Goal: Task Accomplishment & Management: Complete application form

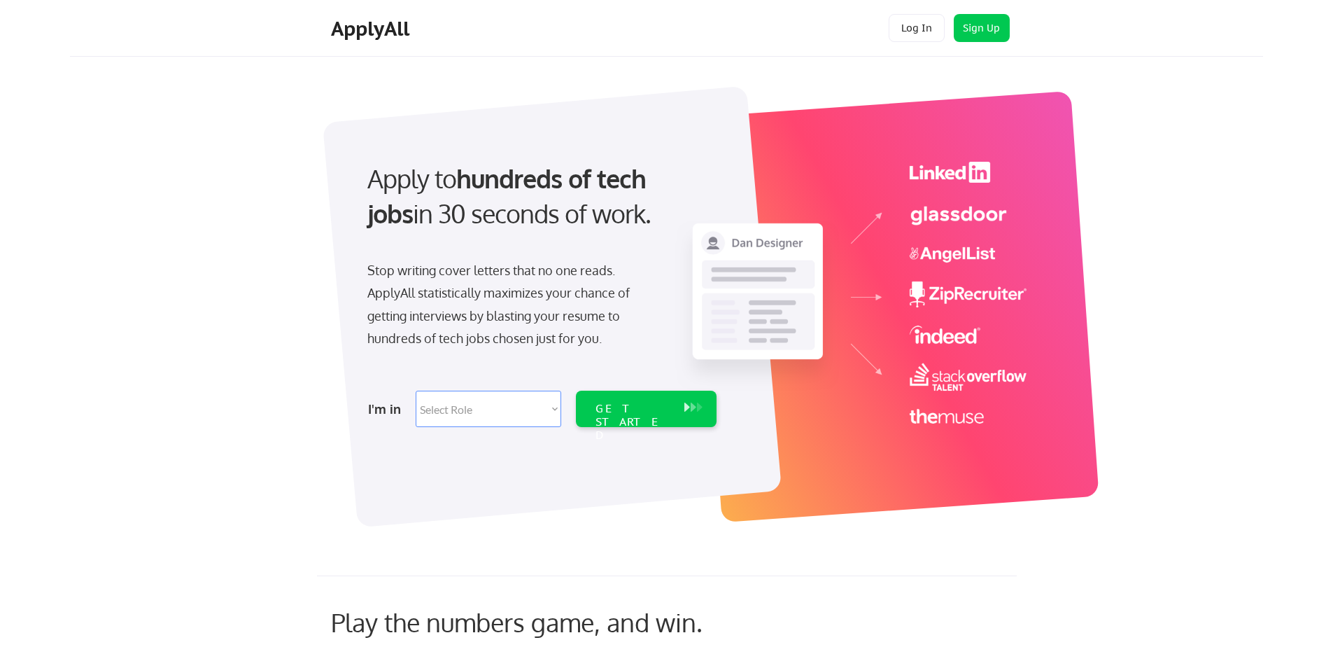
click at [518, 412] on select "Select Role Software Engineering Product Management Customer Success Sales UI/U…" at bounding box center [489, 409] width 146 height 36
select select ""engineering""
click at [416, 391] on select "Select Role Software Engineering Product Management Customer Success Sales UI/U…" at bounding box center [489, 409] width 146 height 36
select select ""engineering""
click at [629, 415] on div "GET STARTED" at bounding box center [633, 422] width 75 height 41
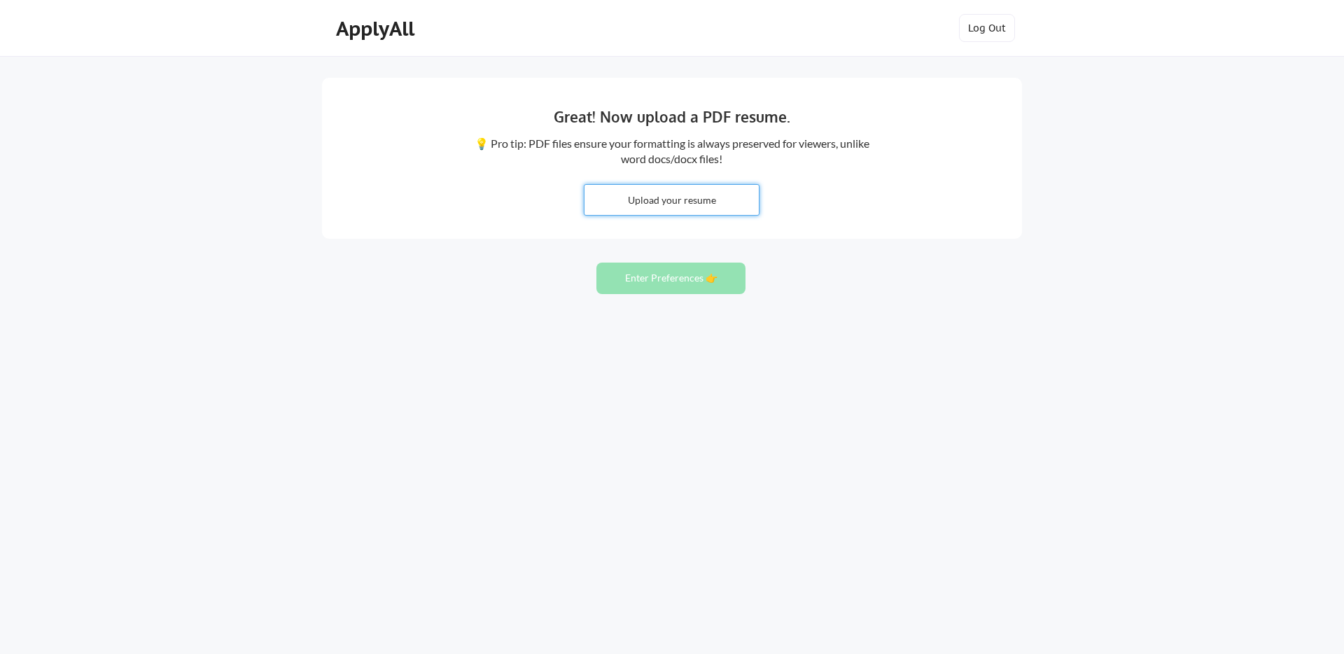
click at [705, 201] on input "file" at bounding box center [671, 200] width 174 height 30
type input "C:\fakepath\Debbie Mo Resume DO 102025.pdf"
click at [670, 195] on input "file" at bounding box center [671, 200] width 174 height 30
type input "C:\fakepath\Debbie Mo Resume DO 102025.pdf"
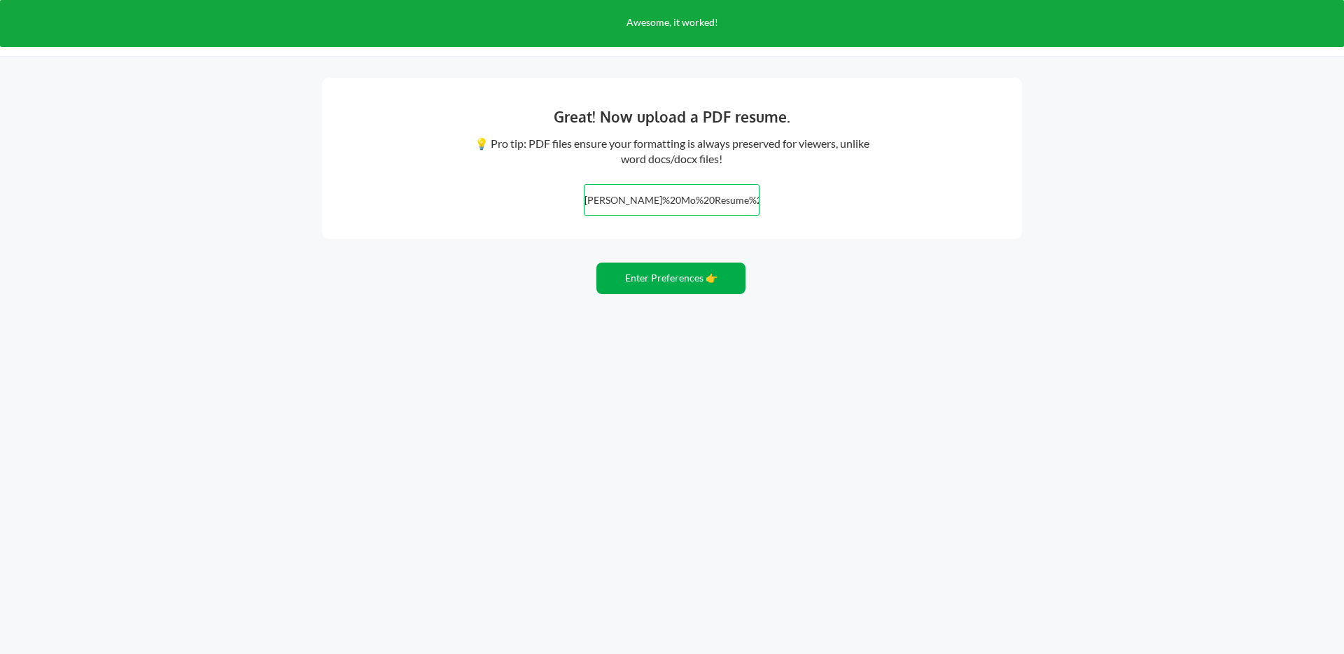
click at [679, 280] on button "Enter Preferences 👉" at bounding box center [670, 277] width 149 height 31
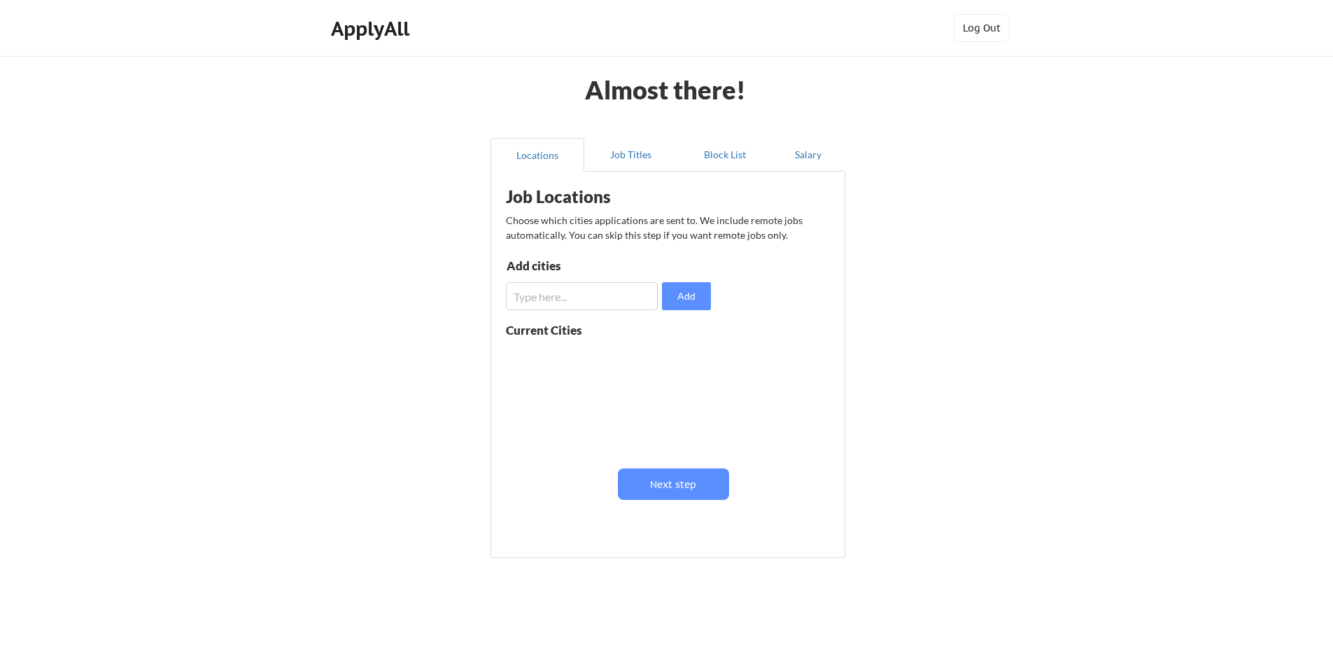
click at [646, 297] on input "input" at bounding box center [582, 296] width 152 height 28
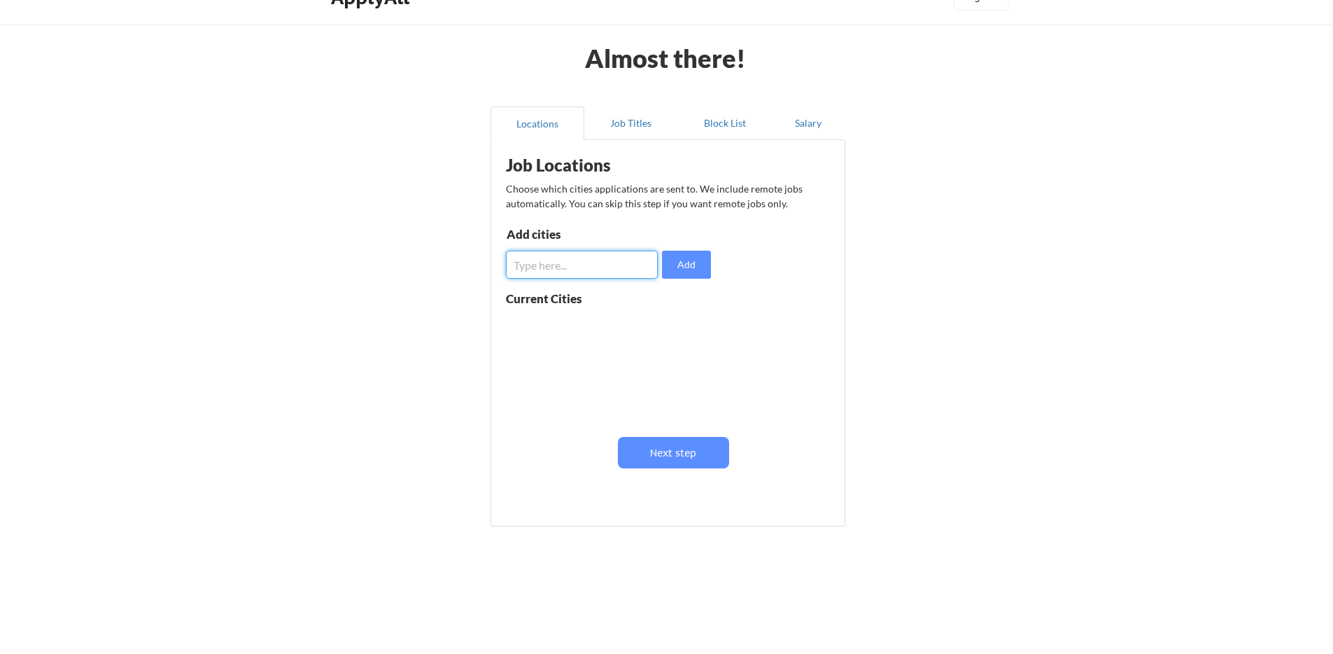
scroll to position [32, 0]
type input "remote"
click at [677, 272] on button "Add" at bounding box center [686, 264] width 49 height 28
click at [683, 456] on button "Next step" at bounding box center [673, 451] width 111 height 31
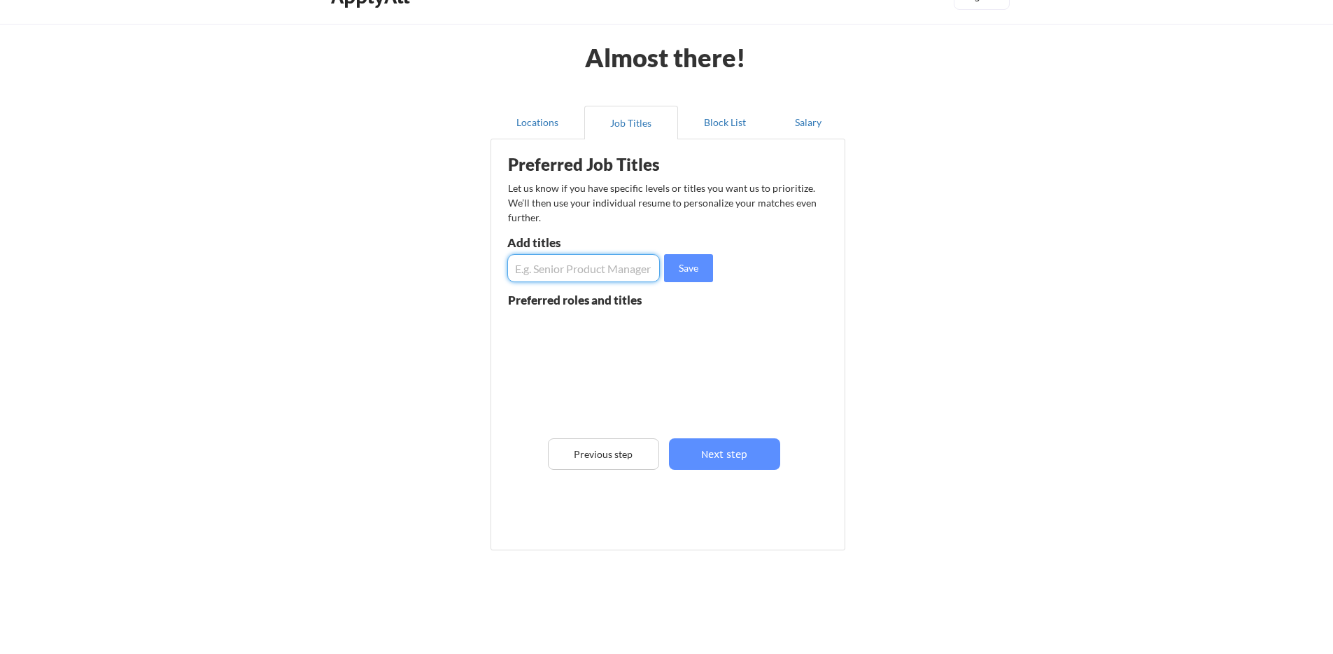
click at [582, 262] on input "input" at bounding box center [583, 268] width 153 height 28
type input "devops engineer"
click at [700, 269] on button "Save" at bounding box center [688, 268] width 49 height 28
click at [565, 272] on input "input" at bounding box center [583, 268] width 153 height 28
type input "senior devOps"
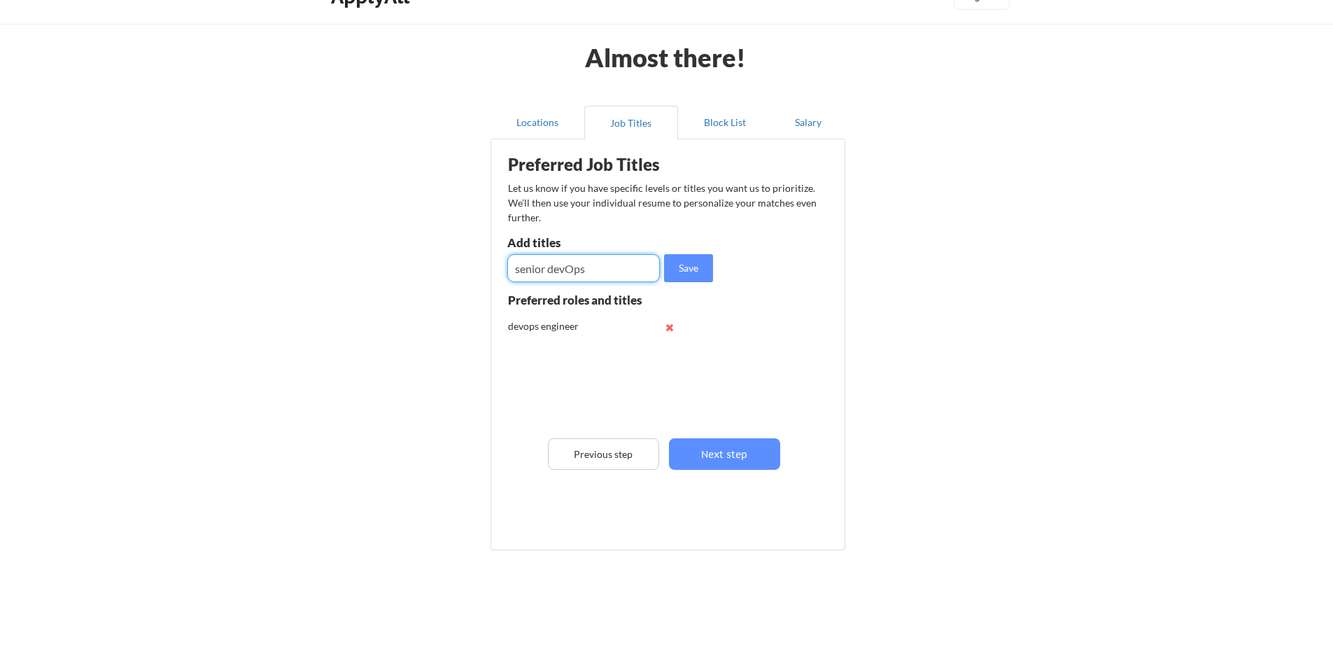
click at [725, 268] on div "Preferred Job Titles Let us know if you have specific levels or titles you want…" at bounding box center [670, 341] width 345 height 390
click at [703, 266] on button "Save" at bounding box center [688, 268] width 49 height 28
click at [640, 267] on input "input" at bounding box center [583, 268] width 153 height 28
type input "System administrator"
click at [687, 272] on button "Save" at bounding box center [688, 268] width 49 height 28
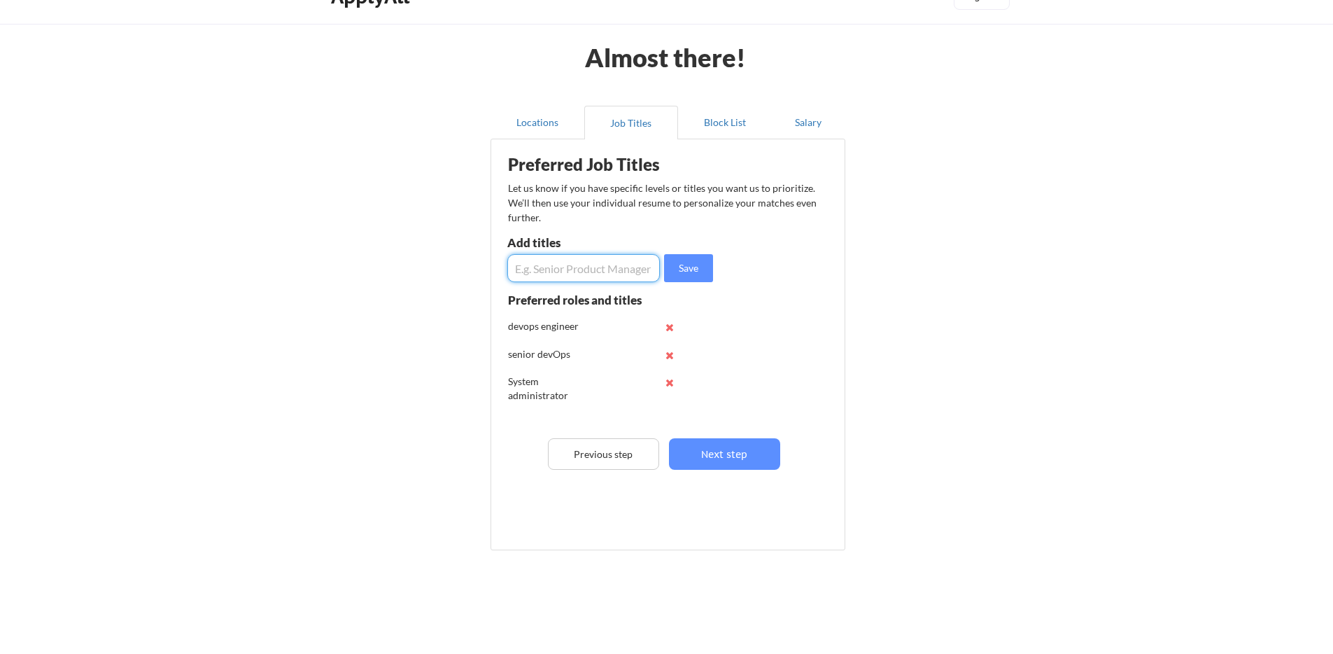
click at [543, 269] on input "input" at bounding box center [583, 268] width 153 height 28
type input "Site reliability engineer"
click at [684, 270] on button "Save" at bounding box center [688, 268] width 49 height 28
click at [556, 267] on input "input" at bounding box center [583, 268] width 153 height 28
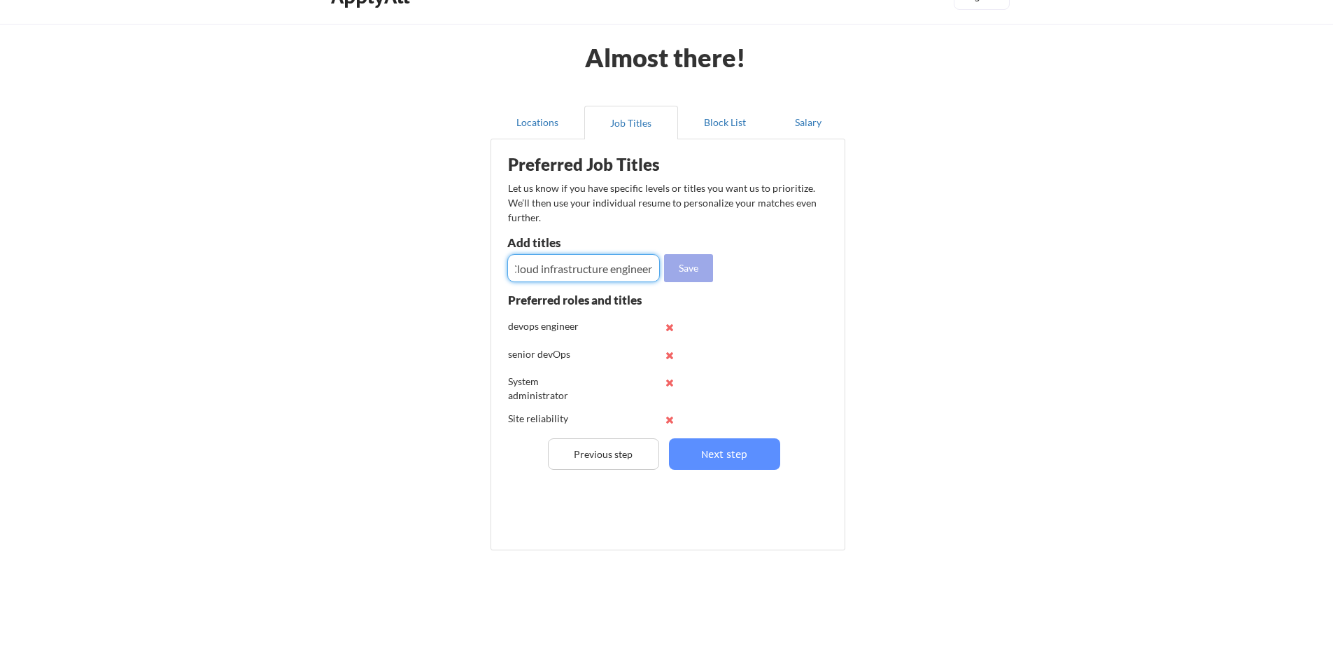
type input "Cloud infrastructure engineer"
click at [690, 269] on button "Save" at bounding box center [688, 268] width 49 height 28
click at [561, 269] on input "input" at bounding box center [583, 268] width 153 height 28
type input "platform engineer"
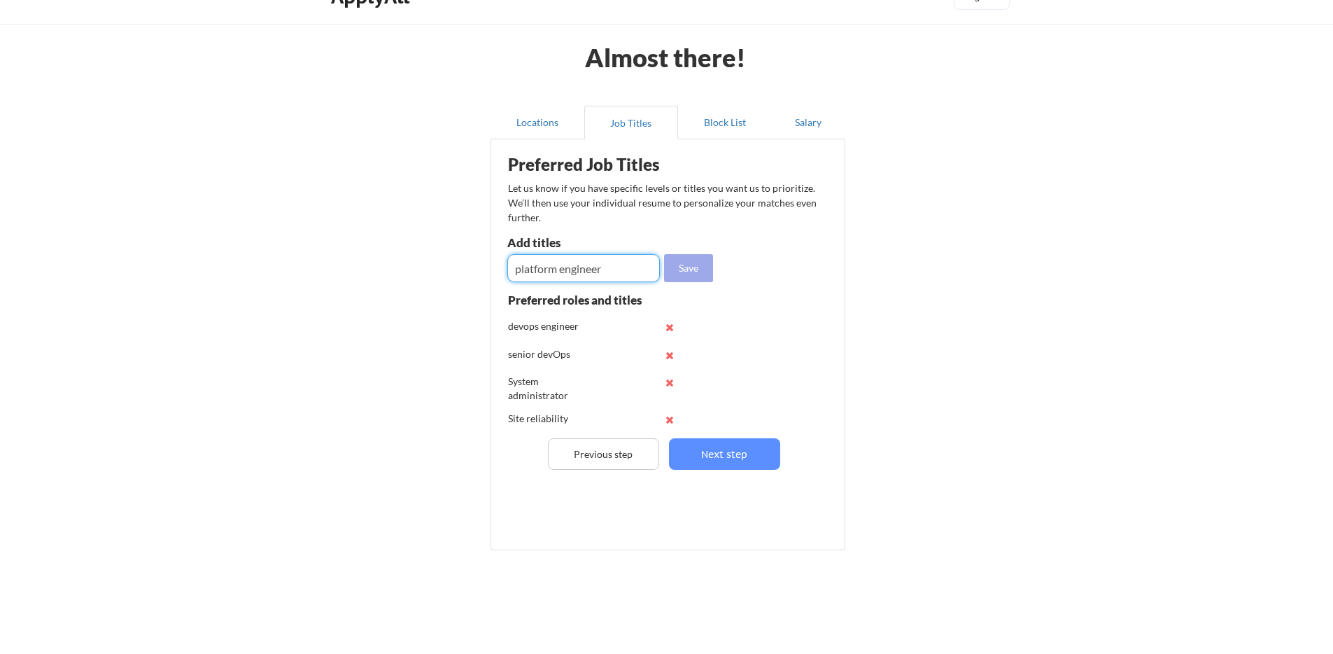
drag, startPoint x: 674, startPoint y: 270, endPoint x: 678, endPoint y: 279, distance: 9.4
click at [674, 270] on button "Save" at bounding box center [688, 268] width 49 height 28
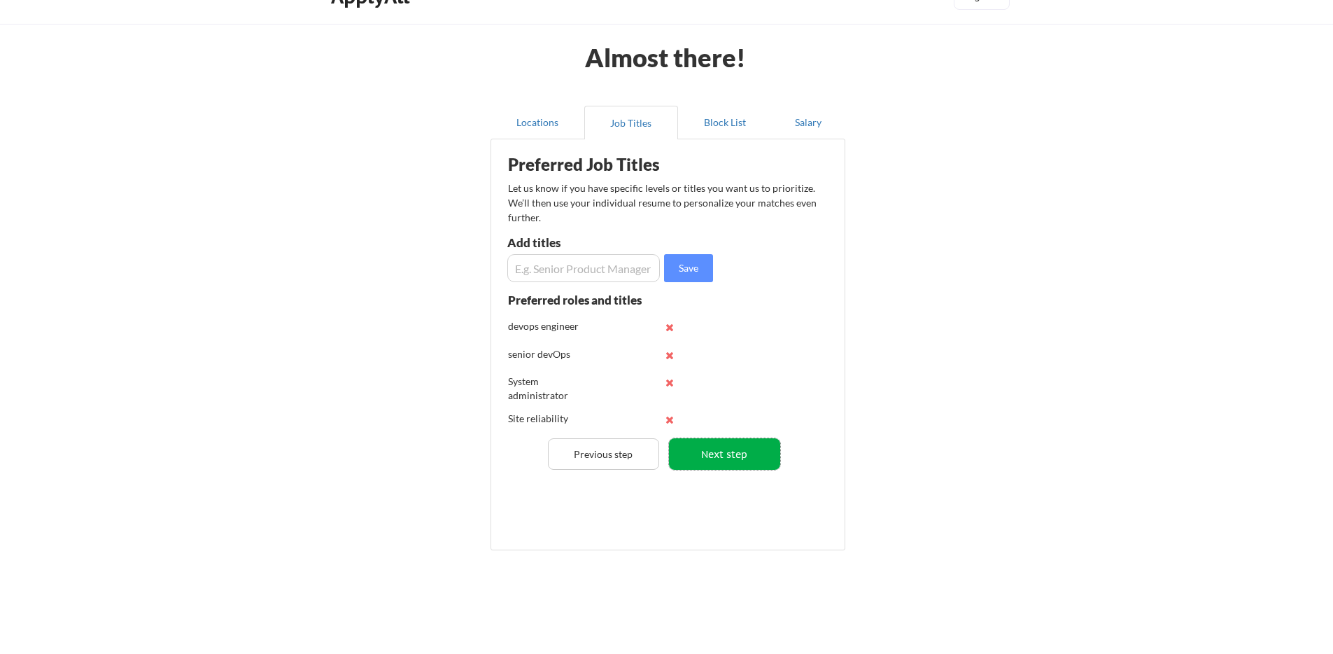
click at [755, 458] on button "Next step" at bounding box center [724, 453] width 111 height 31
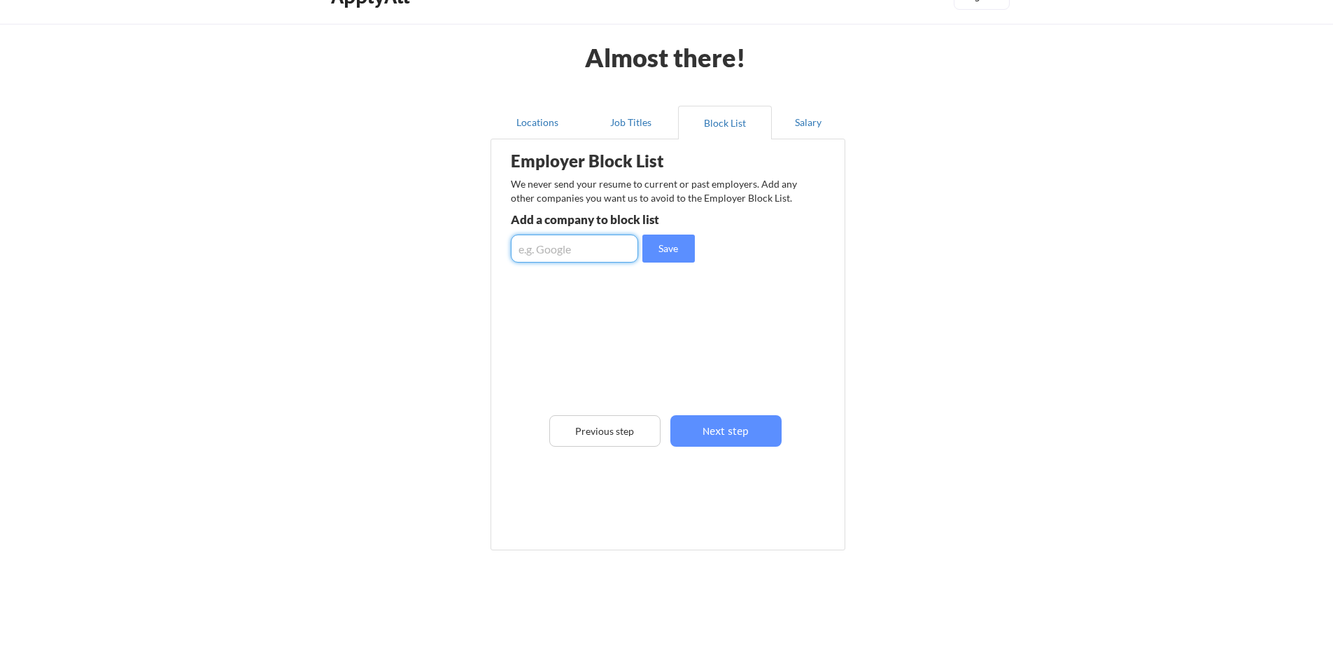
click at [598, 252] on input "input" at bounding box center [574, 248] width 127 height 28
type input "Amazon"
click at [680, 241] on button "Save" at bounding box center [668, 248] width 52 height 28
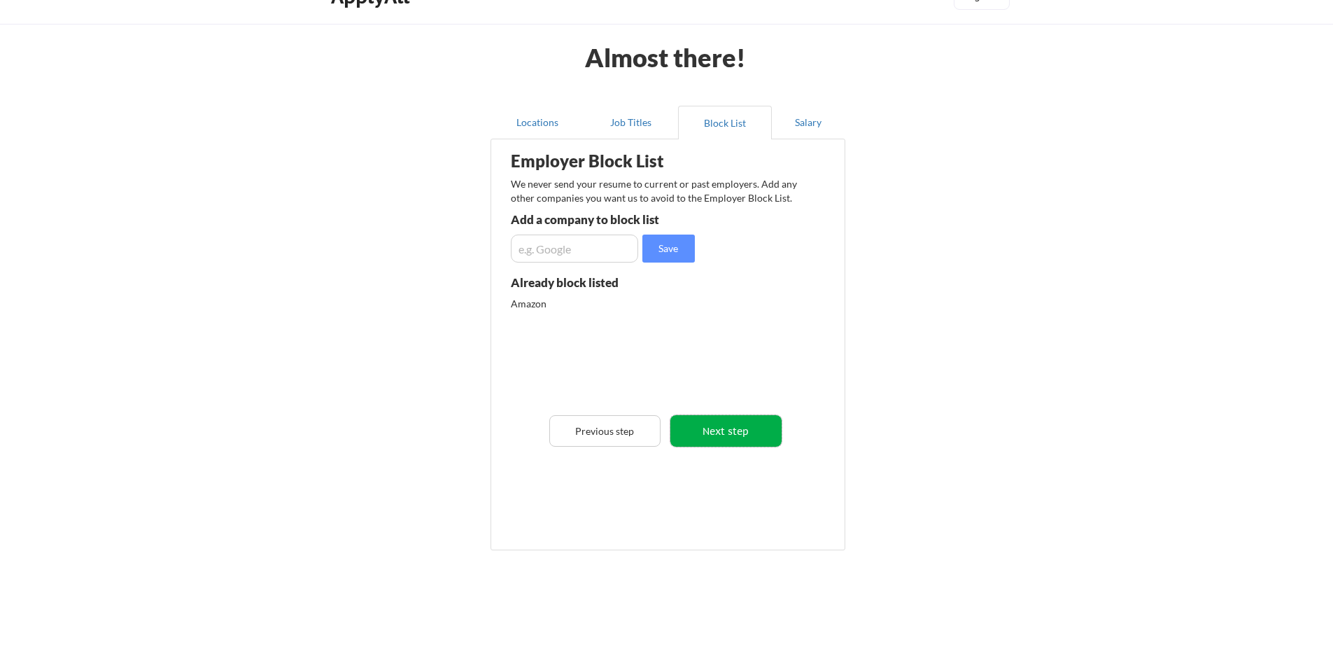
click at [711, 436] on button "Next step" at bounding box center [725, 430] width 111 height 31
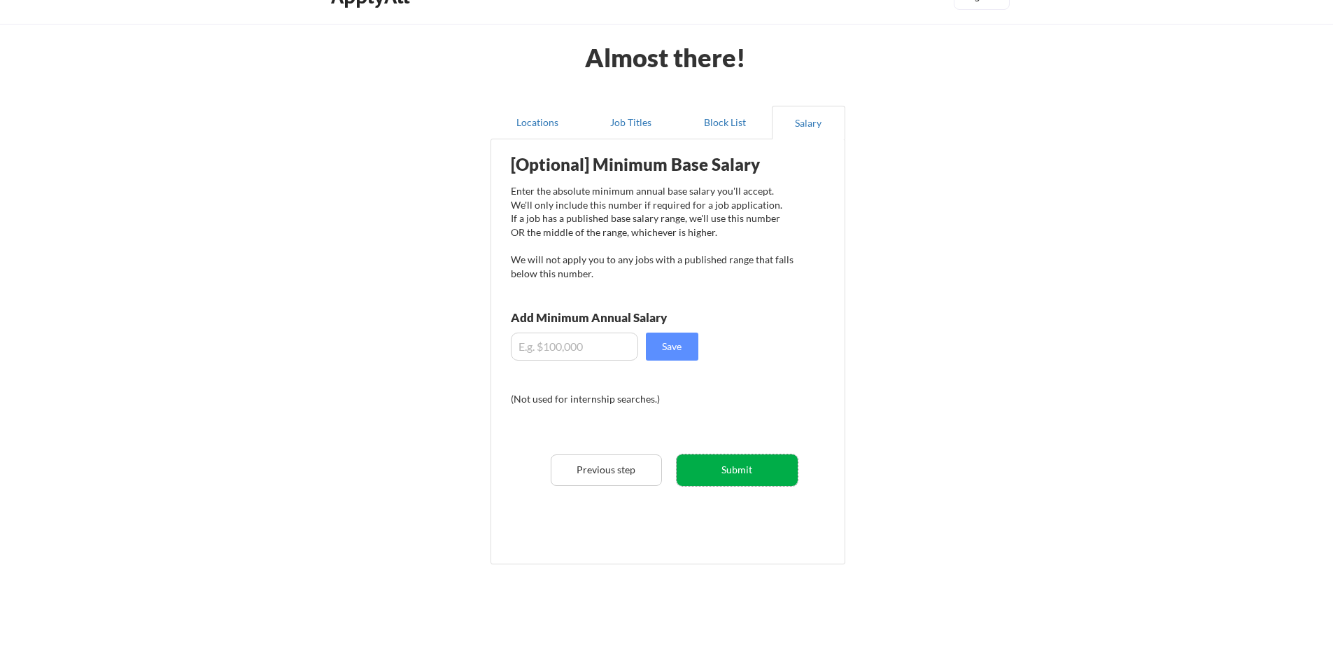
click at [724, 469] on button "Submit" at bounding box center [737, 469] width 121 height 31
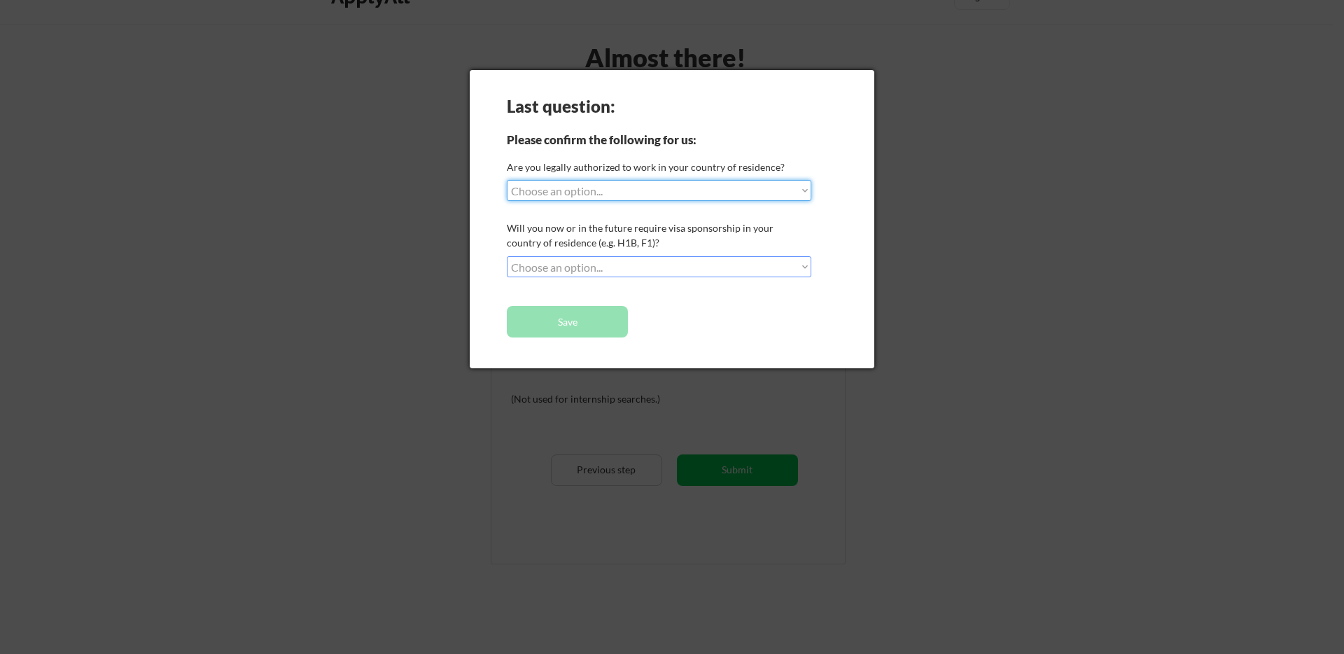
click at [557, 188] on select "Choose an option... Yes, I am a [DEMOGRAPHIC_DATA] Citizen Yes, I am a [DEMOGRA…" at bounding box center [659, 190] width 304 height 21
select select ""yes__i_am_a_us_[DEMOGRAPHIC_DATA]""
click at [507, 180] on select "Choose an option... Yes, I am a [DEMOGRAPHIC_DATA] Citizen Yes, I am a [DEMOGRA…" at bounding box center [659, 190] width 304 height 21
click at [558, 267] on select "Choose an option... No, I will not need sponsorship Yes, I will need sponsorship" at bounding box center [659, 266] width 304 height 21
select select ""no__i_will_not_need_sponsorship""
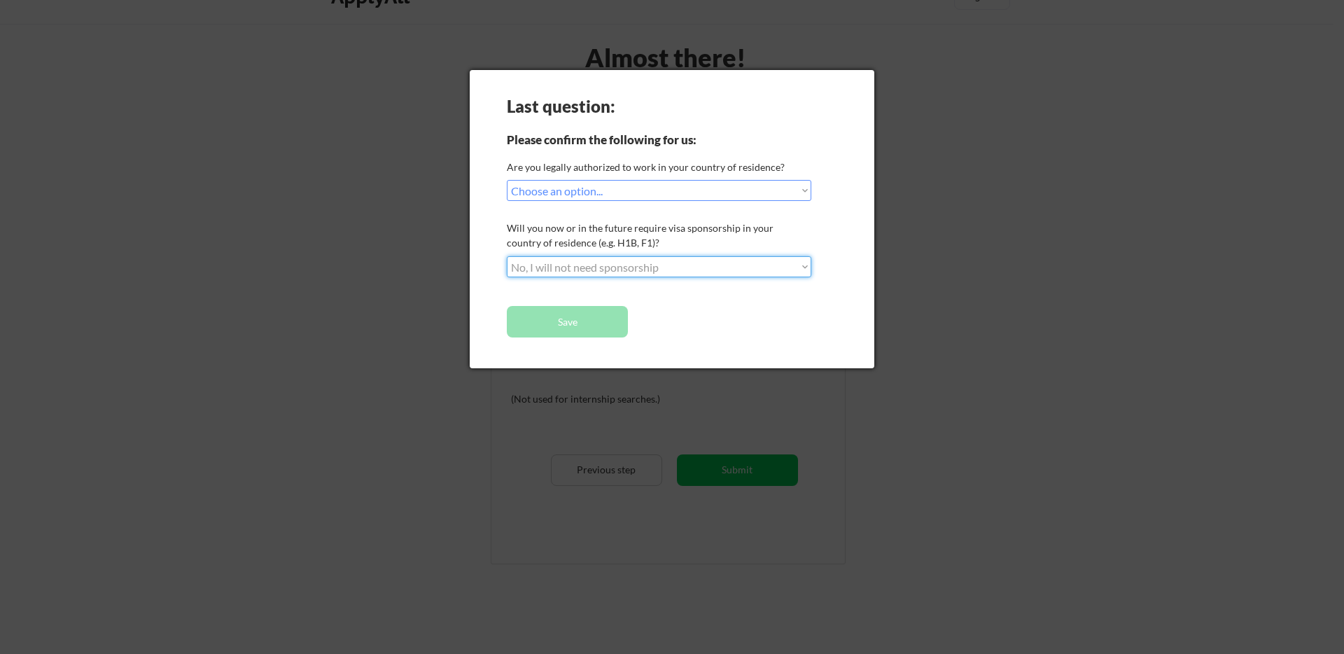
click at [507, 256] on select "Choose an option... No, I will not need sponsorship Yes, I will need sponsorship" at bounding box center [659, 266] width 304 height 21
click at [556, 318] on button "Save" at bounding box center [567, 321] width 121 height 31
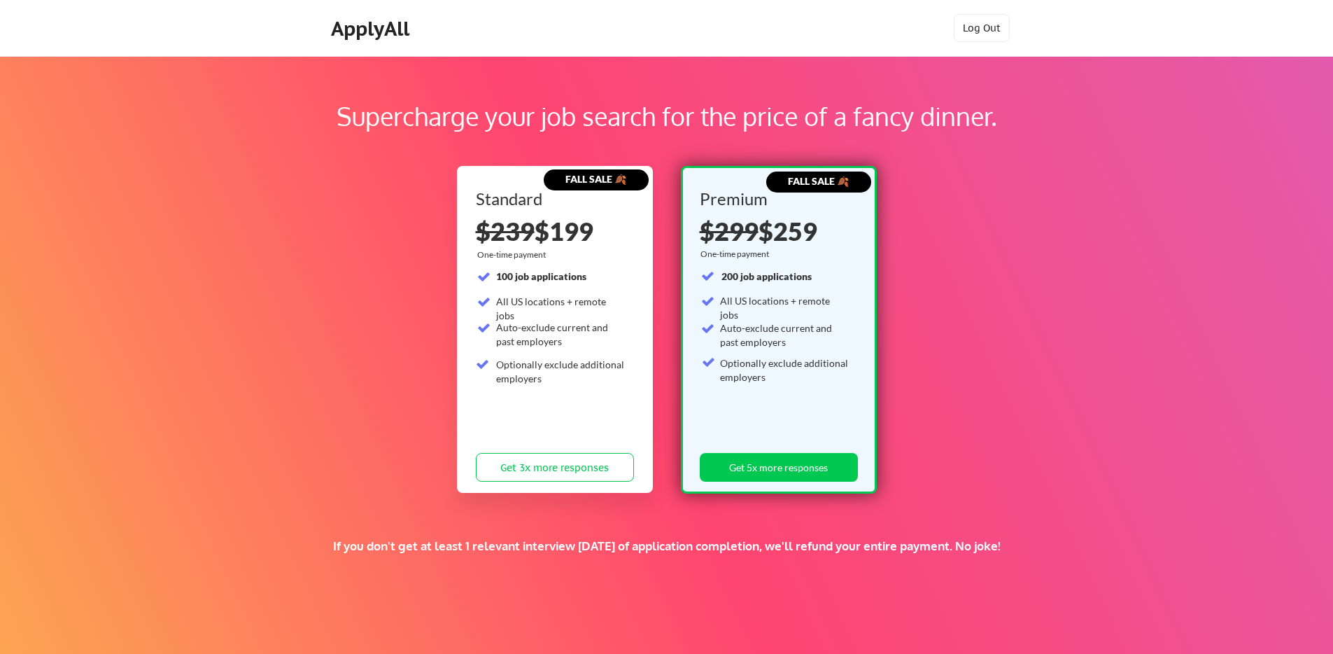
click at [834, 178] on strong "FALL SALE 🍂" at bounding box center [818, 181] width 61 height 12
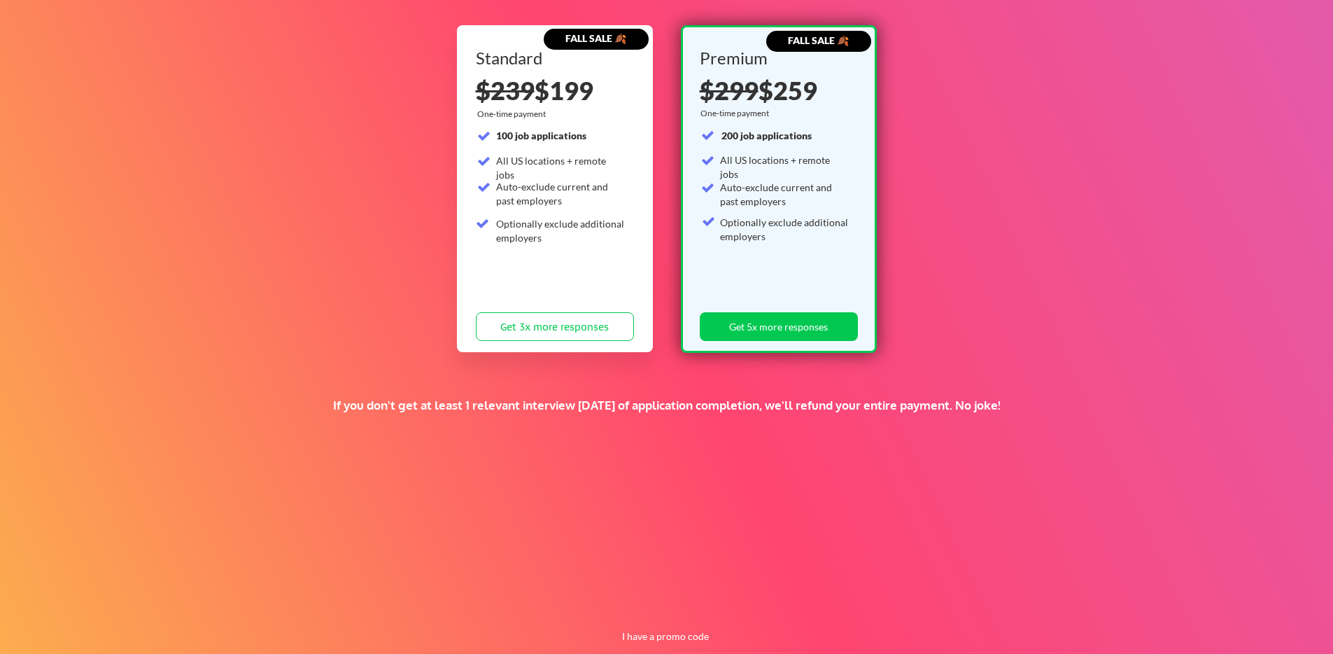
scroll to position [140, 0]
click at [766, 96] on div "$299 $259" at bounding box center [776, 90] width 153 height 25
click at [765, 328] on button "Get 5x more responses" at bounding box center [779, 327] width 158 height 29
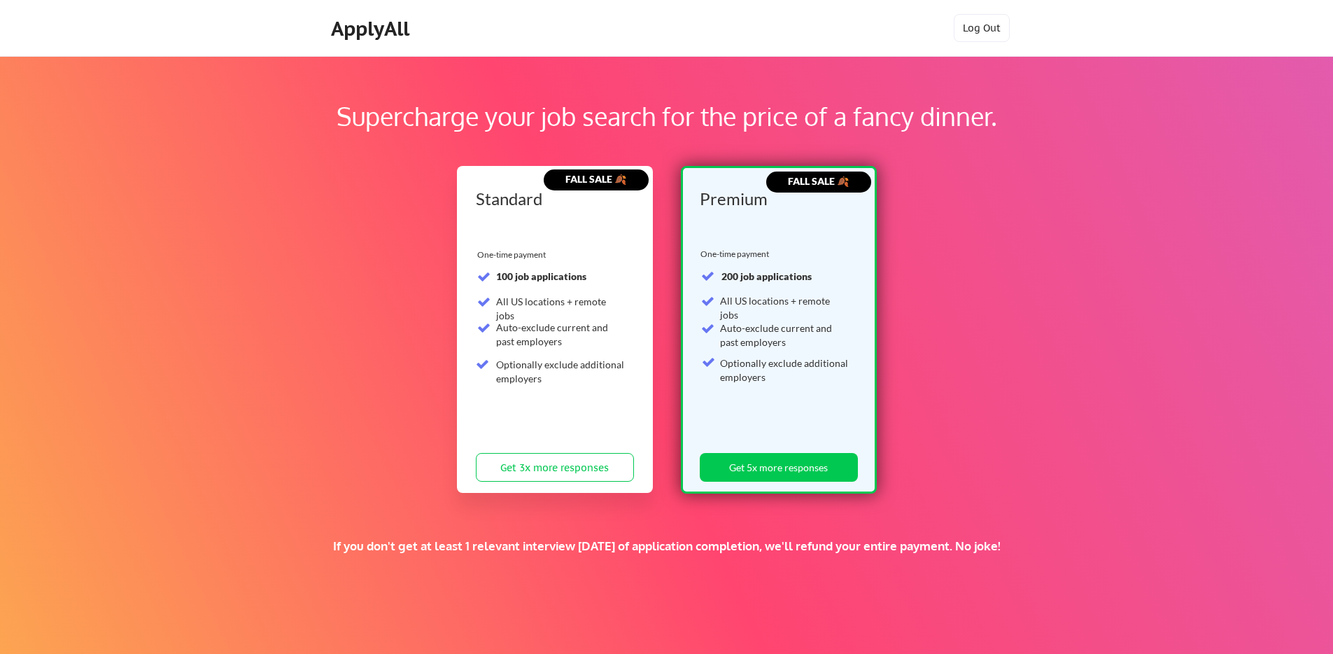
scroll to position [140, 0]
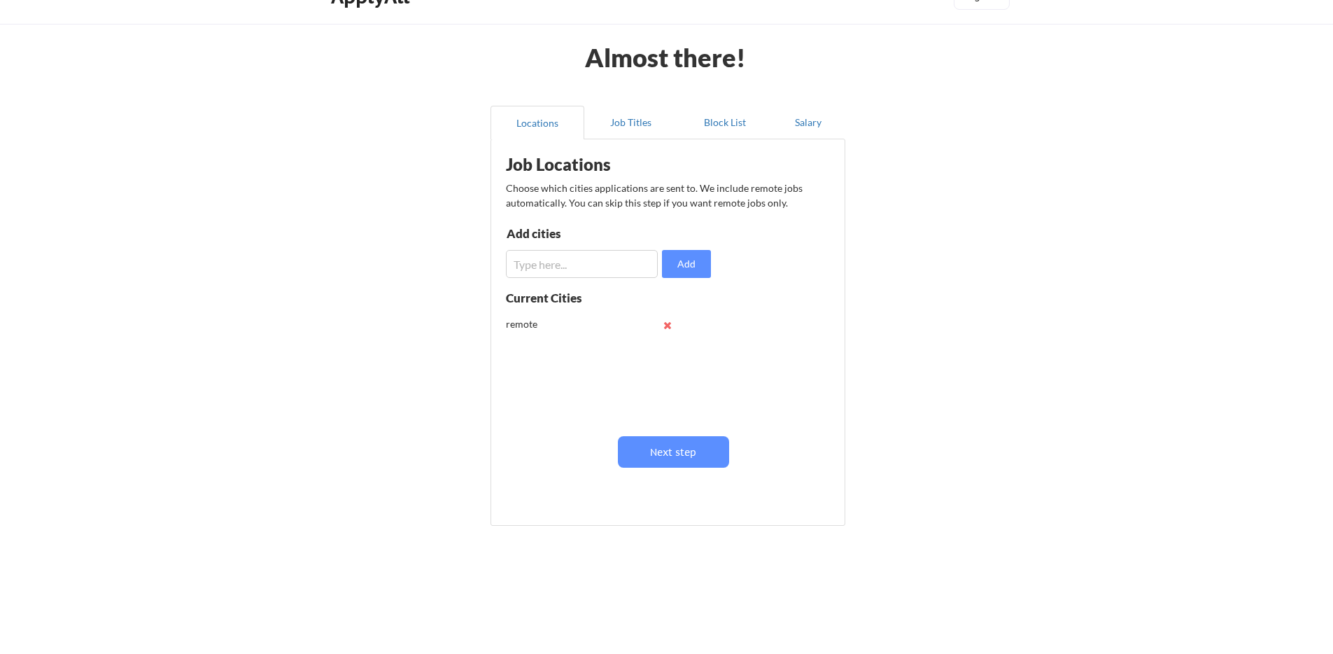
scroll to position [1, 0]
click at [649, 127] on button "Job Titles" at bounding box center [631, 123] width 94 height 34
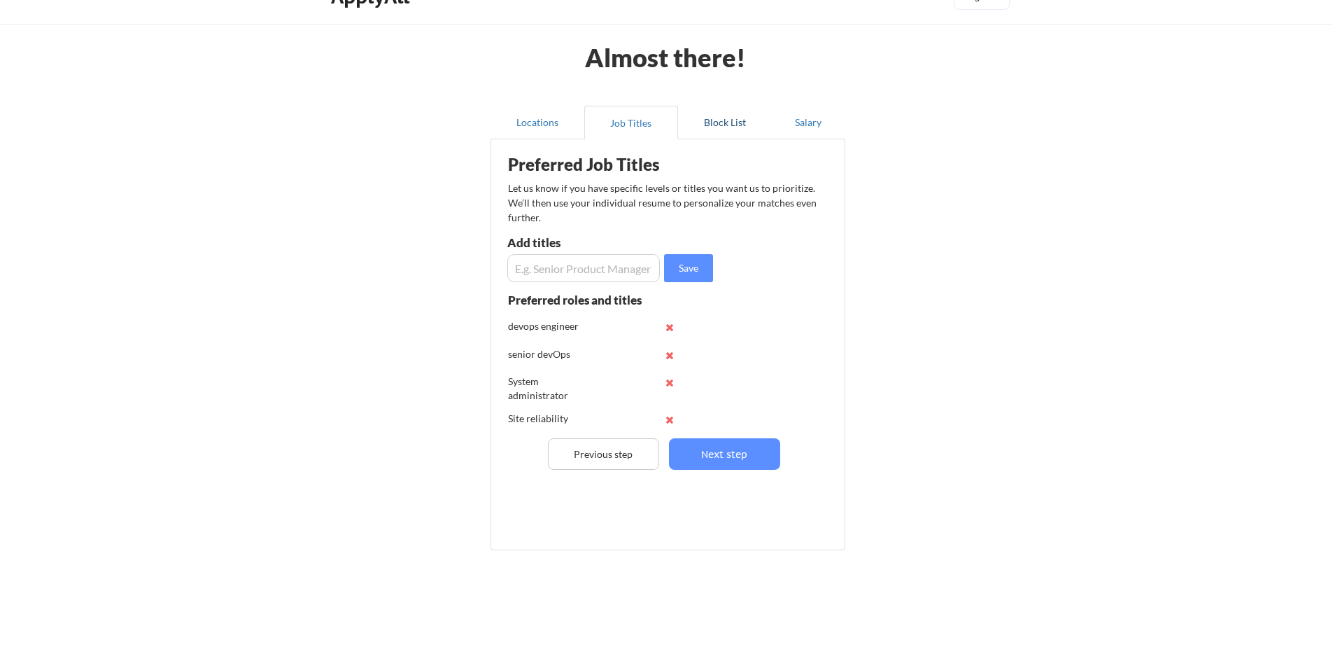
click at [729, 127] on button "Block List" at bounding box center [725, 123] width 94 height 34
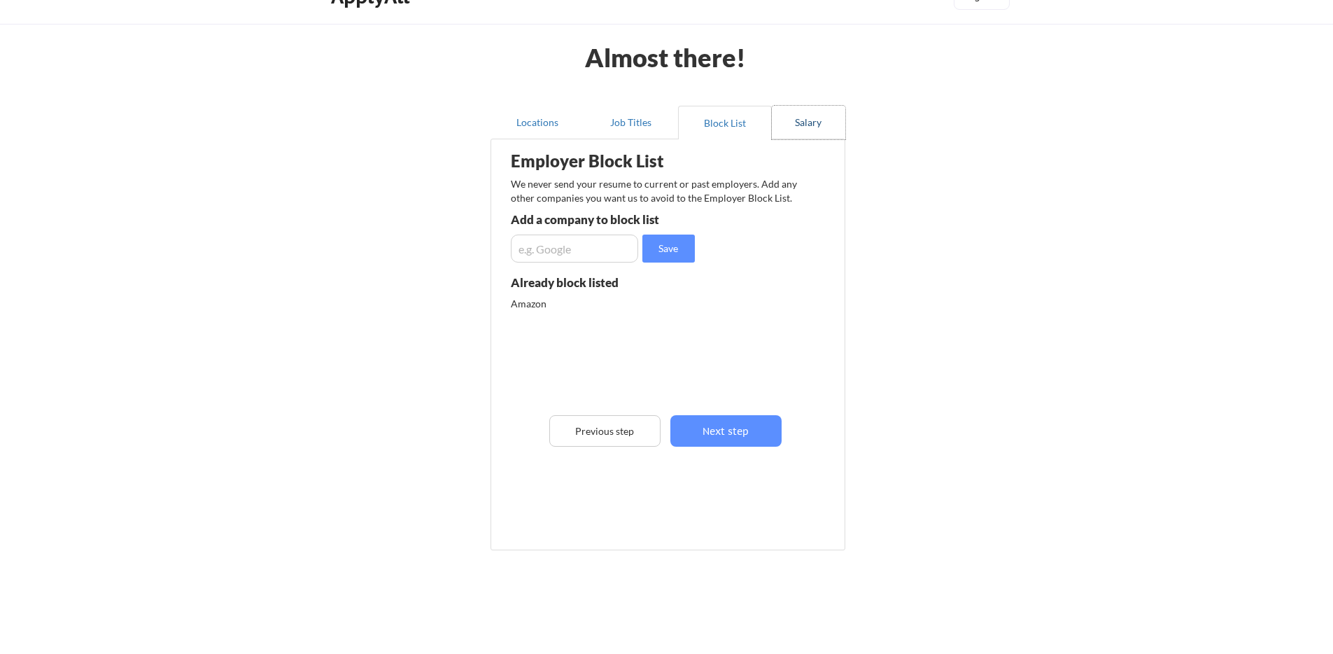
click at [792, 127] on button "Salary" at bounding box center [808, 123] width 73 height 34
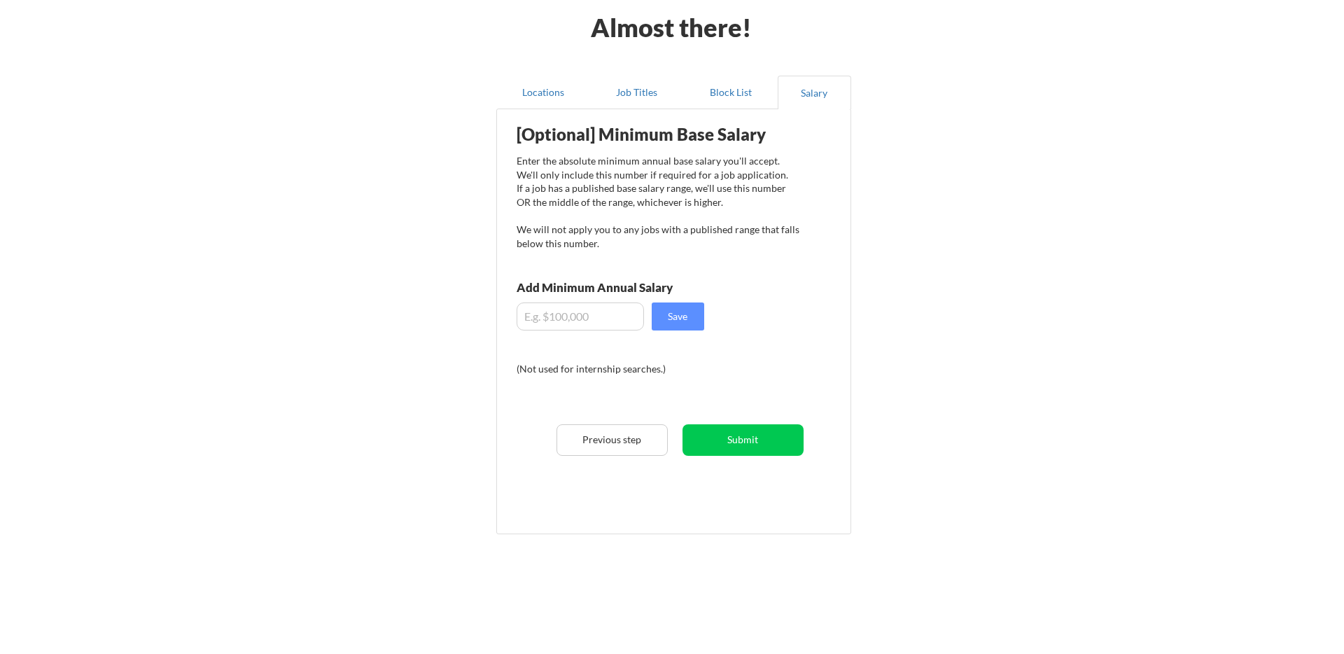
scroll to position [50, 0]
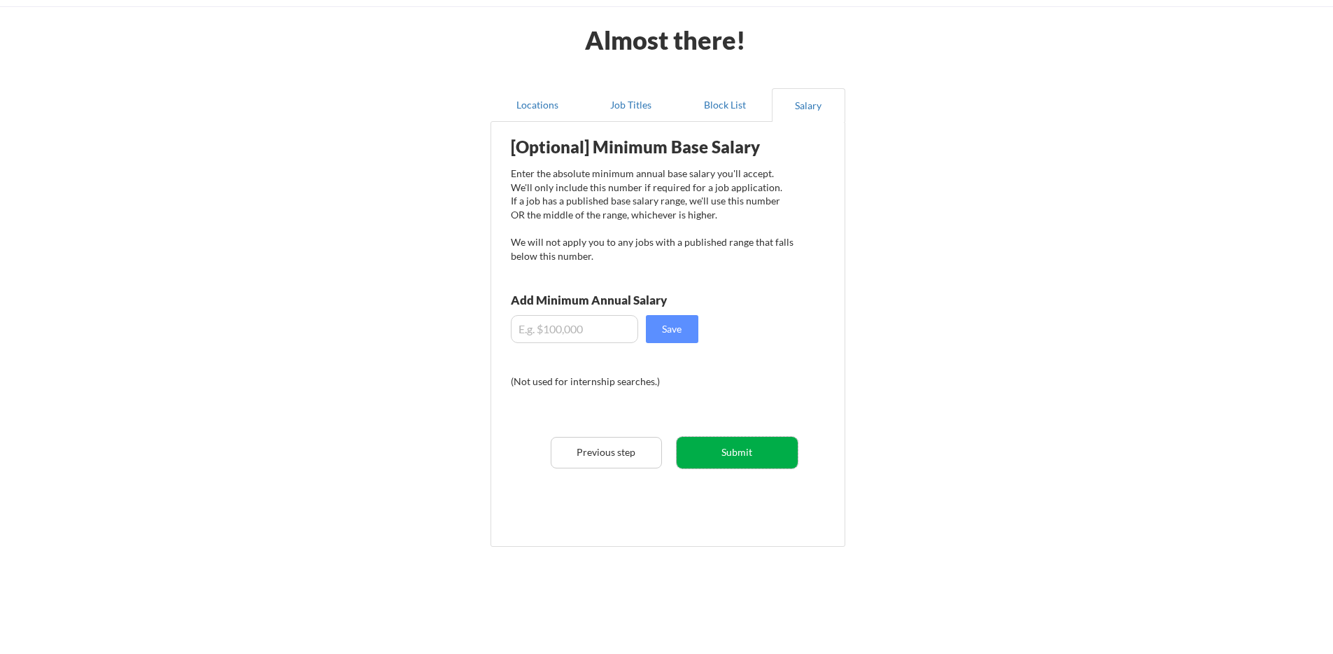
click at [757, 454] on button "Submit" at bounding box center [737, 452] width 121 height 31
select select ""yes__i_am_a_us_[DEMOGRAPHIC_DATA]""
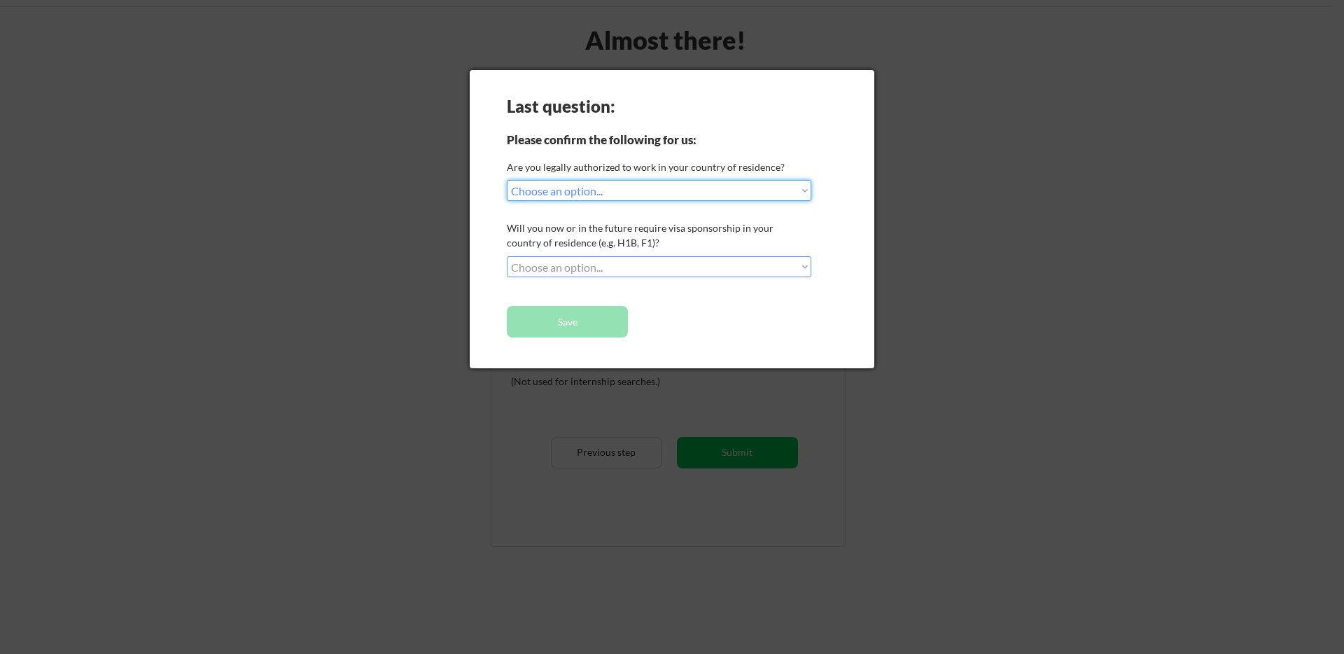
click at [584, 262] on select "Choose an option... No, I will not need sponsorship Yes, I will need sponsorship" at bounding box center [659, 266] width 304 height 21
select select ""no__i_will_not_need_sponsorship""
click at [507, 256] on select "Choose an option... No, I will not need sponsorship Yes, I will need sponsorship" at bounding box center [659, 266] width 304 height 21
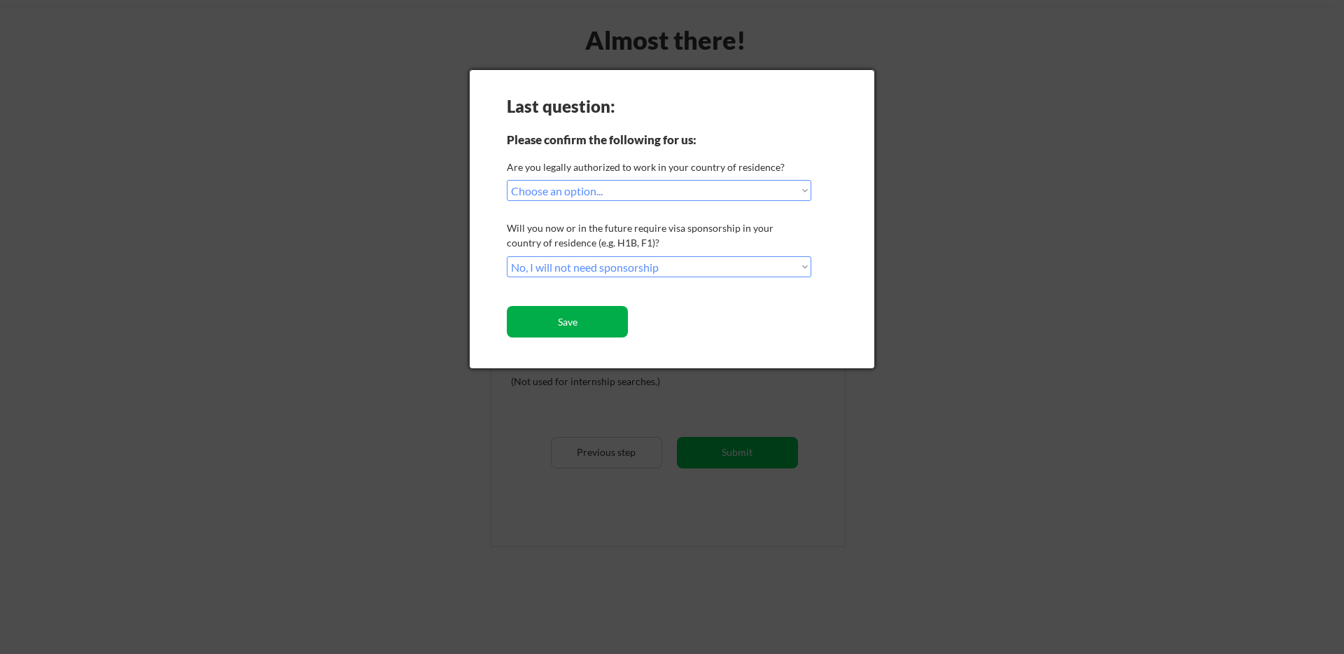
click at [547, 330] on button "Save" at bounding box center [567, 321] width 121 height 31
